Goal: Transaction & Acquisition: Purchase product/service

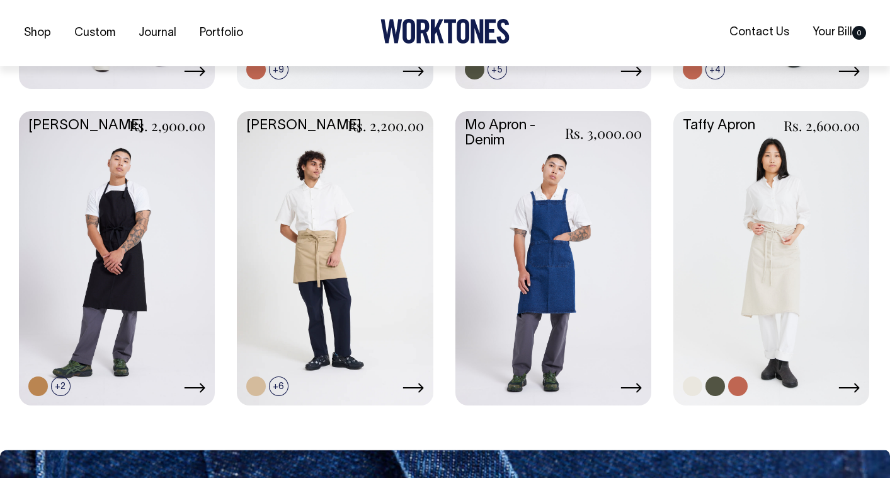
scroll to position [815, 0]
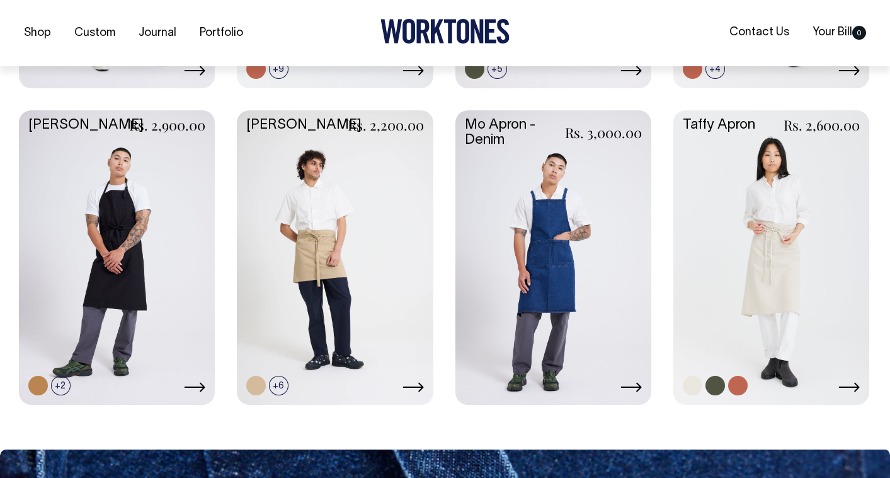
click at [737, 275] on link at bounding box center [771, 256] width 196 height 292
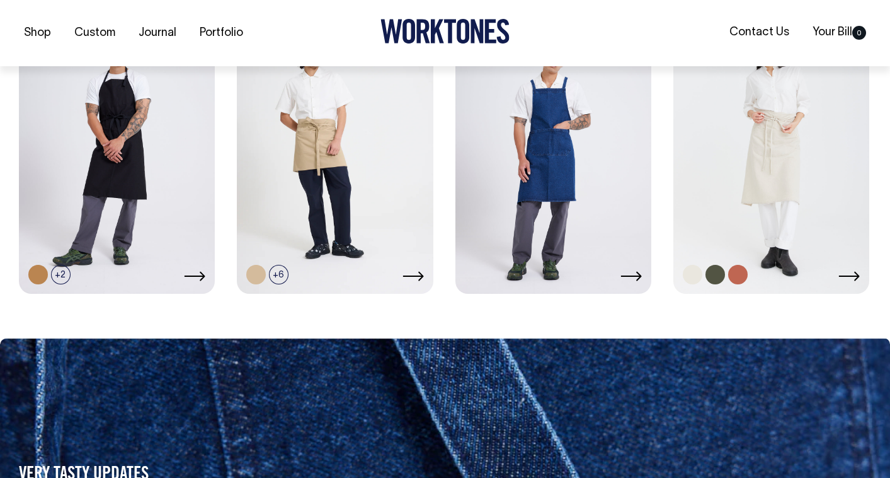
scroll to position [927, 0]
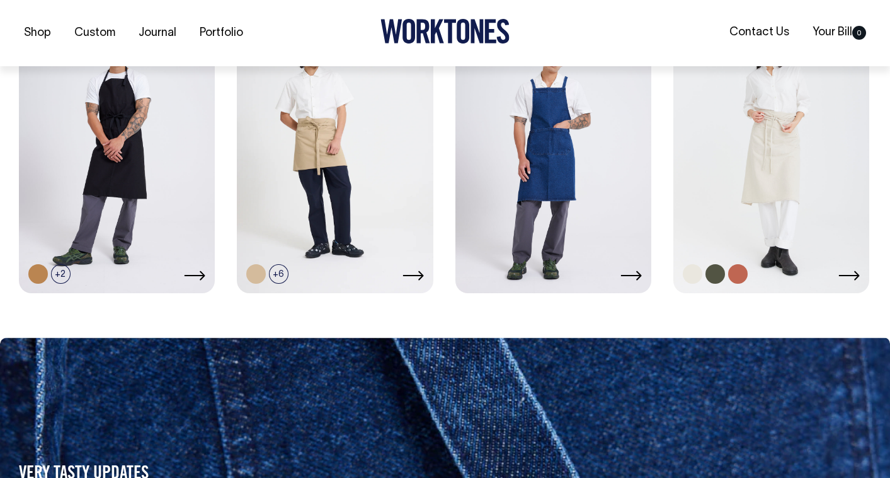
click at [748, 173] on link at bounding box center [771, 145] width 196 height 292
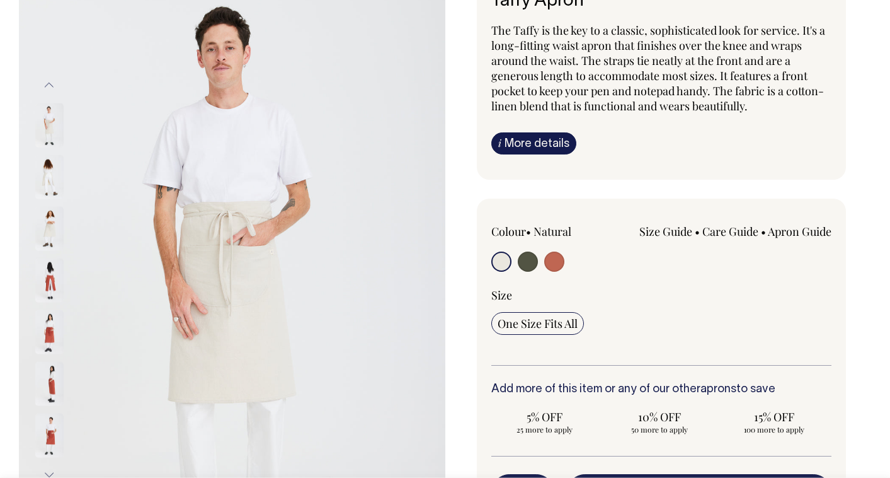
scroll to position [106, 0]
click at [52, 331] on img at bounding box center [49, 331] width 28 height 44
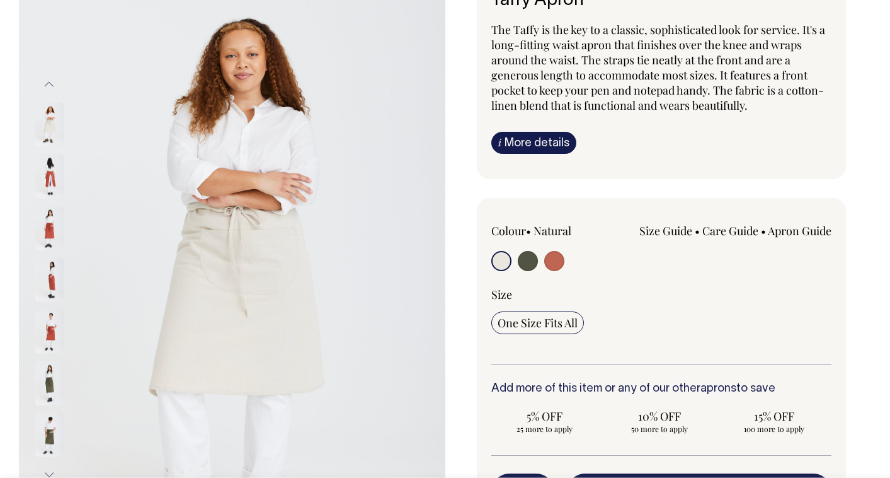
click at [48, 335] on img at bounding box center [49, 331] width 28 height 44
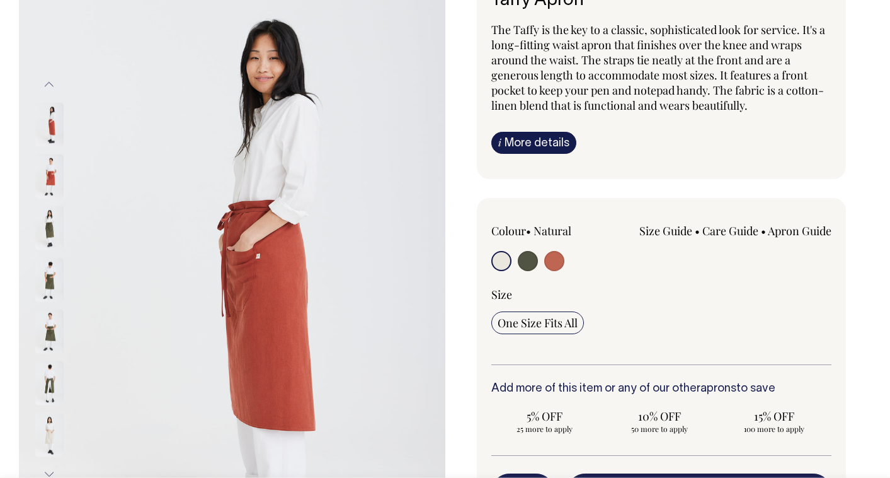
click at [52, 178] on img at bounding box center [49, 176] width 28 height 44
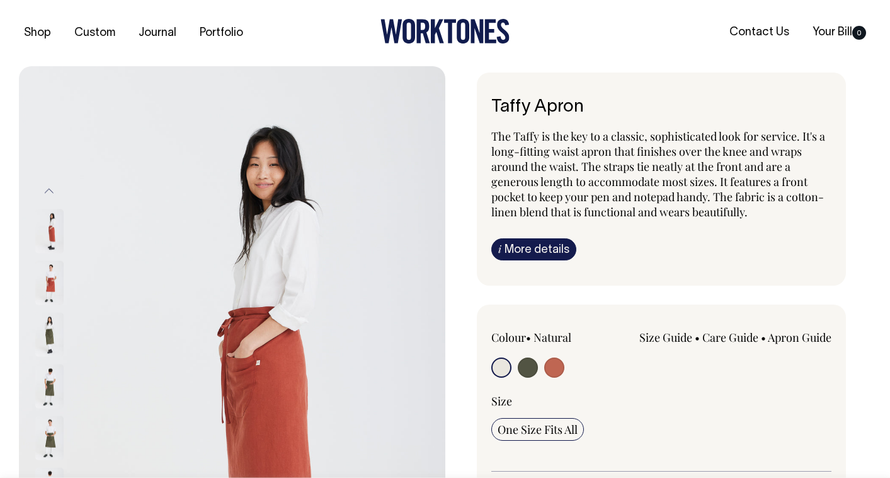
scroll to position [0, 0]
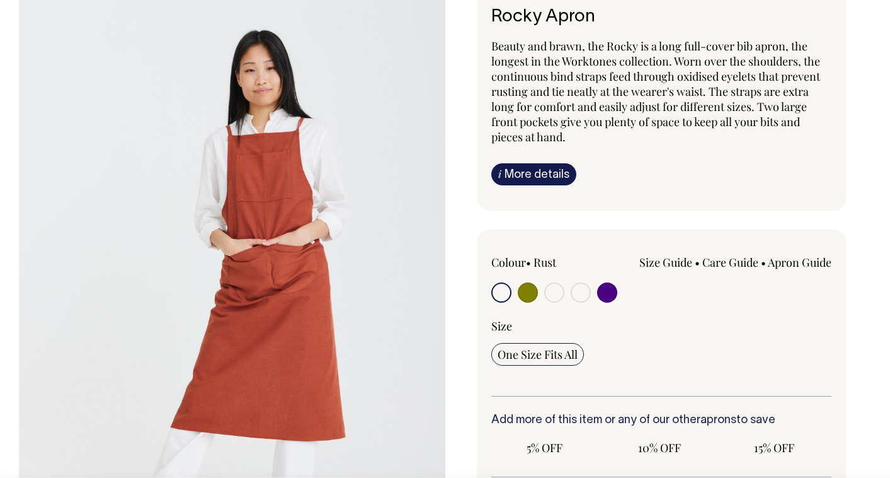
scroll to position [86, 0]
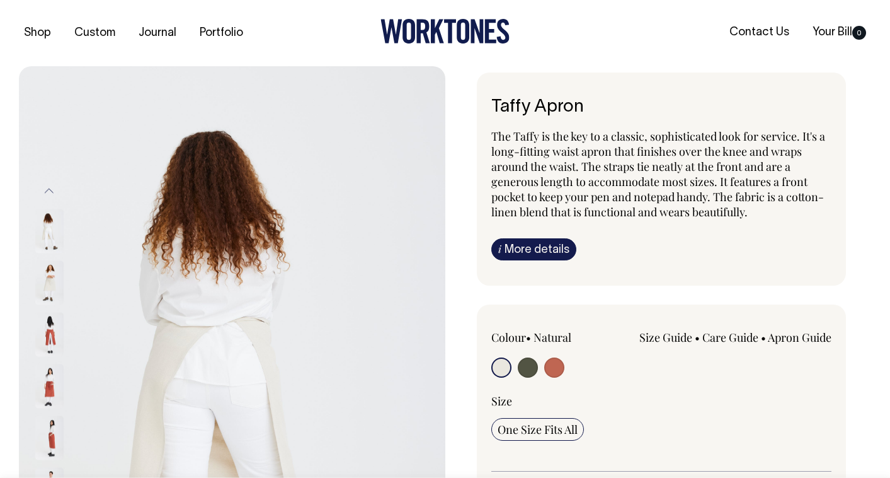
click at [50, 278] on img at bounding box center [49, 282] width 28 height 44
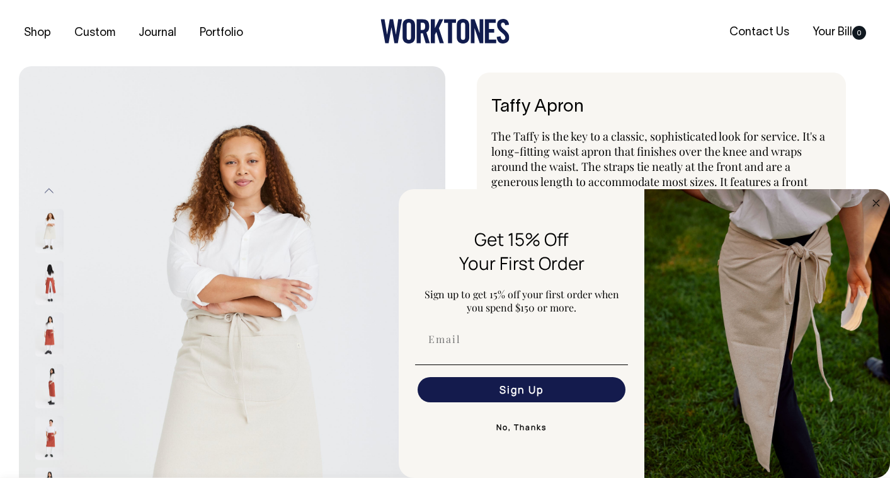
click at [522, 427] on button "No, Thanks" at bounding box center [521, 427] width 213 height 25
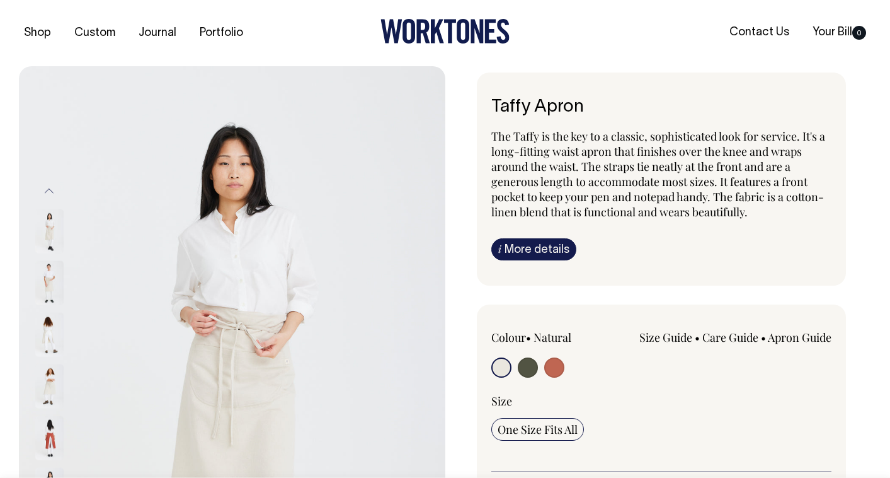
click at [48, 283] on img at bounding box center [49, 282] width 28 height 44
